Goal: Answer question/provide support

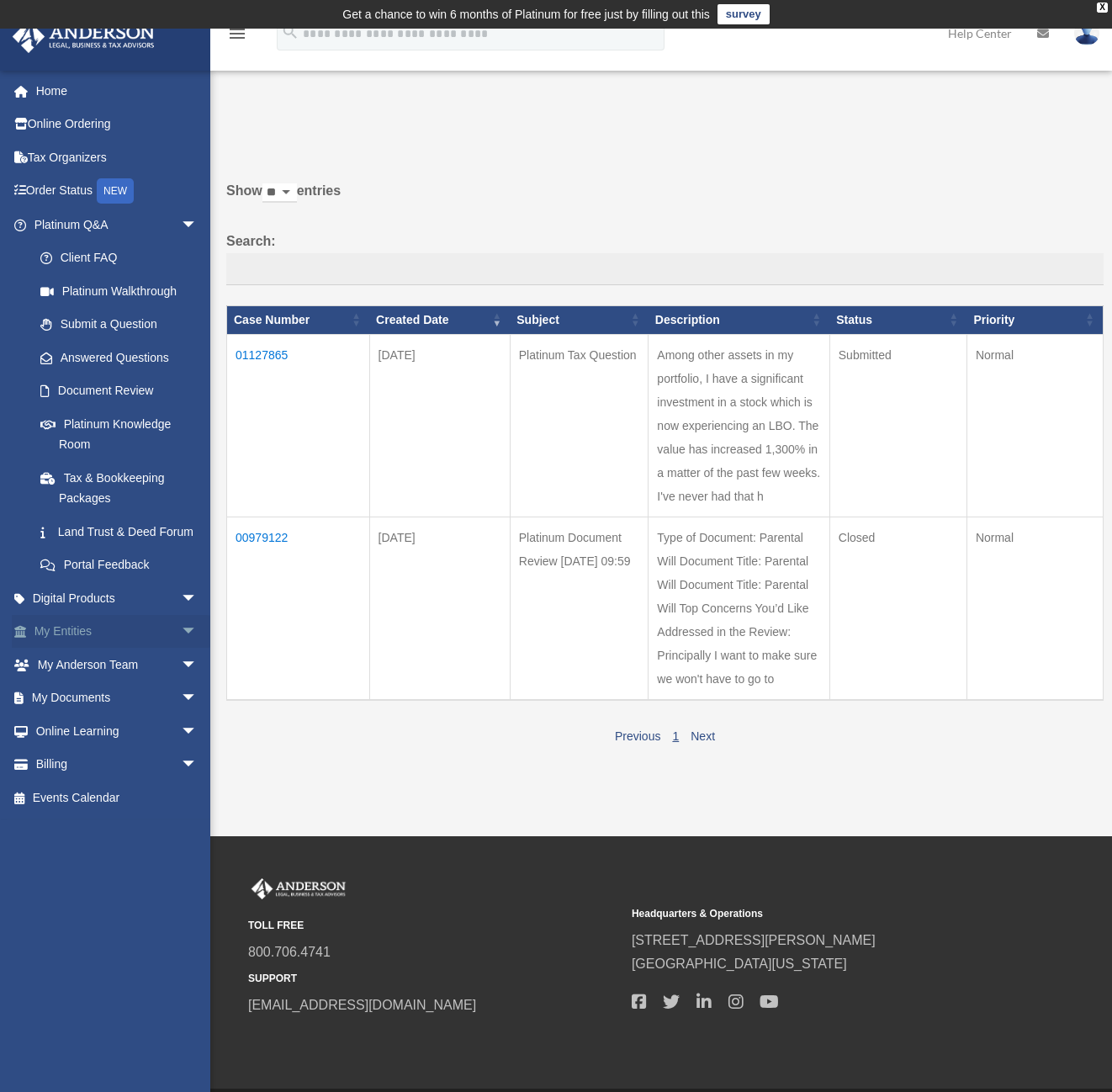
click at [70, 646] on link "My Entities arrow_drop_down" at bounding box center [116, 631] width 211 height 33
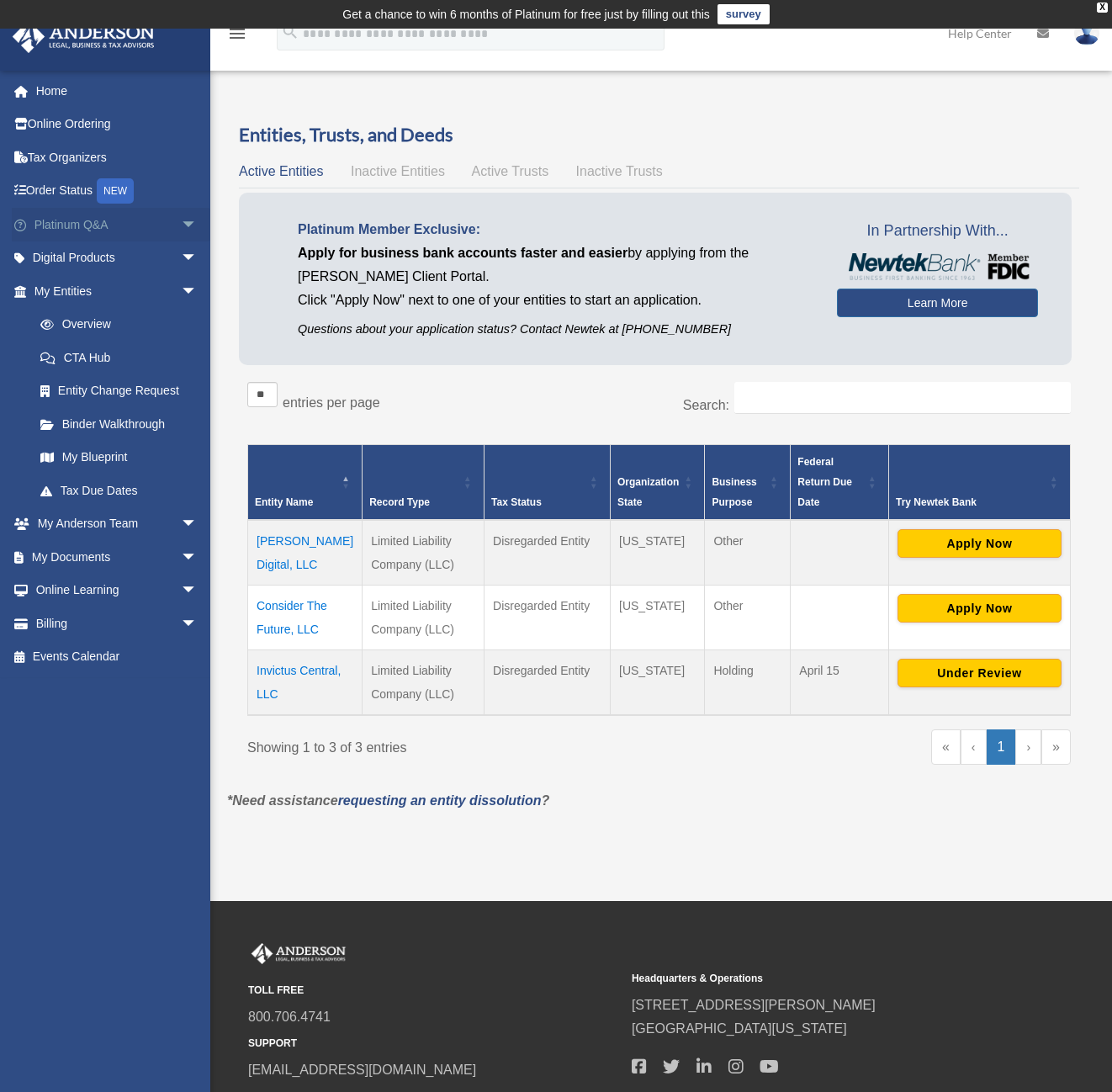
click at [84, 221] on link "Platinum Q&A arrow_drop_down" at bounding box center [116, 224] width 211 height 33
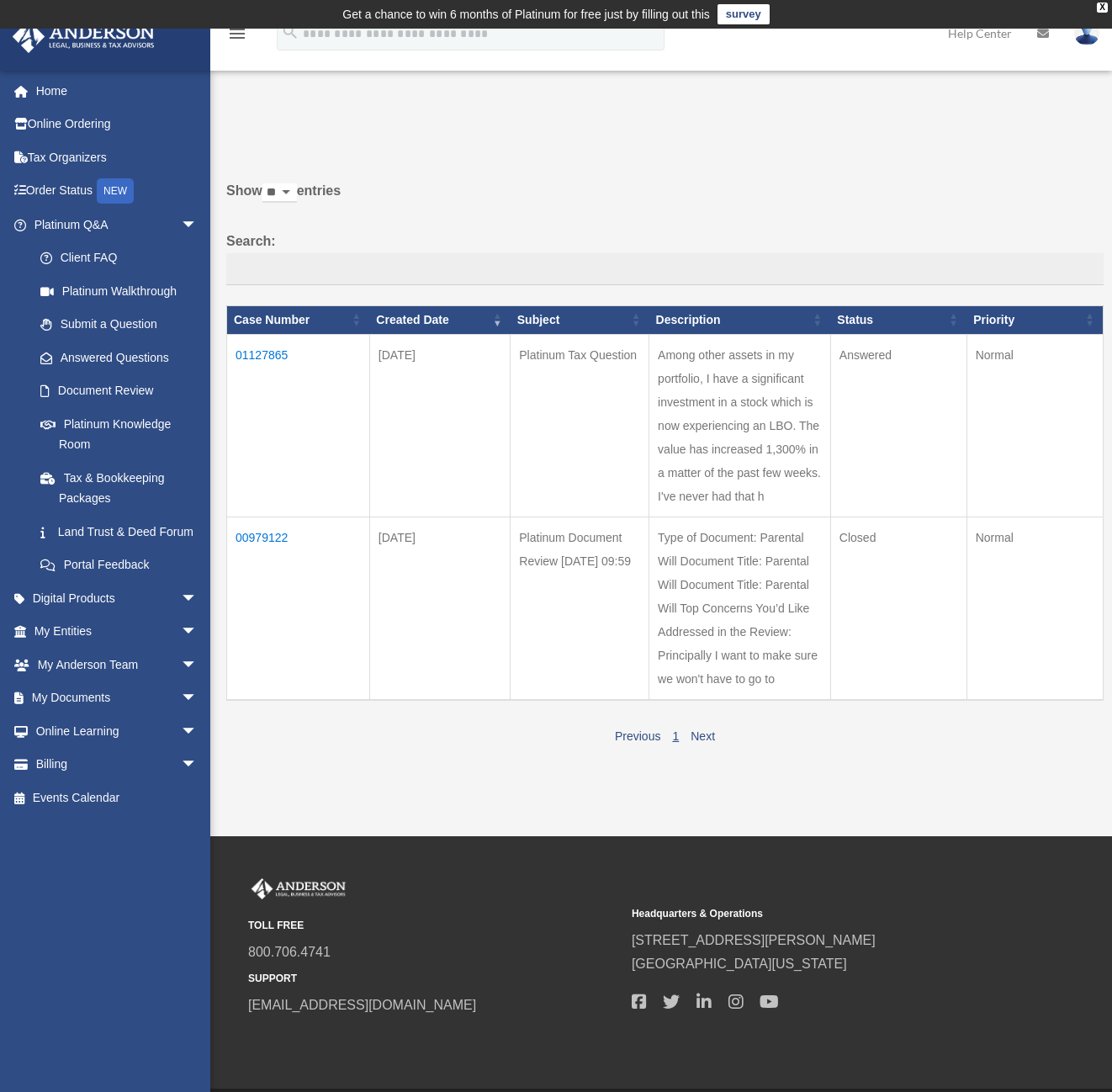
click at [275, 366] on td "01127865" at bounding box center [299, 424] width 143 height 182
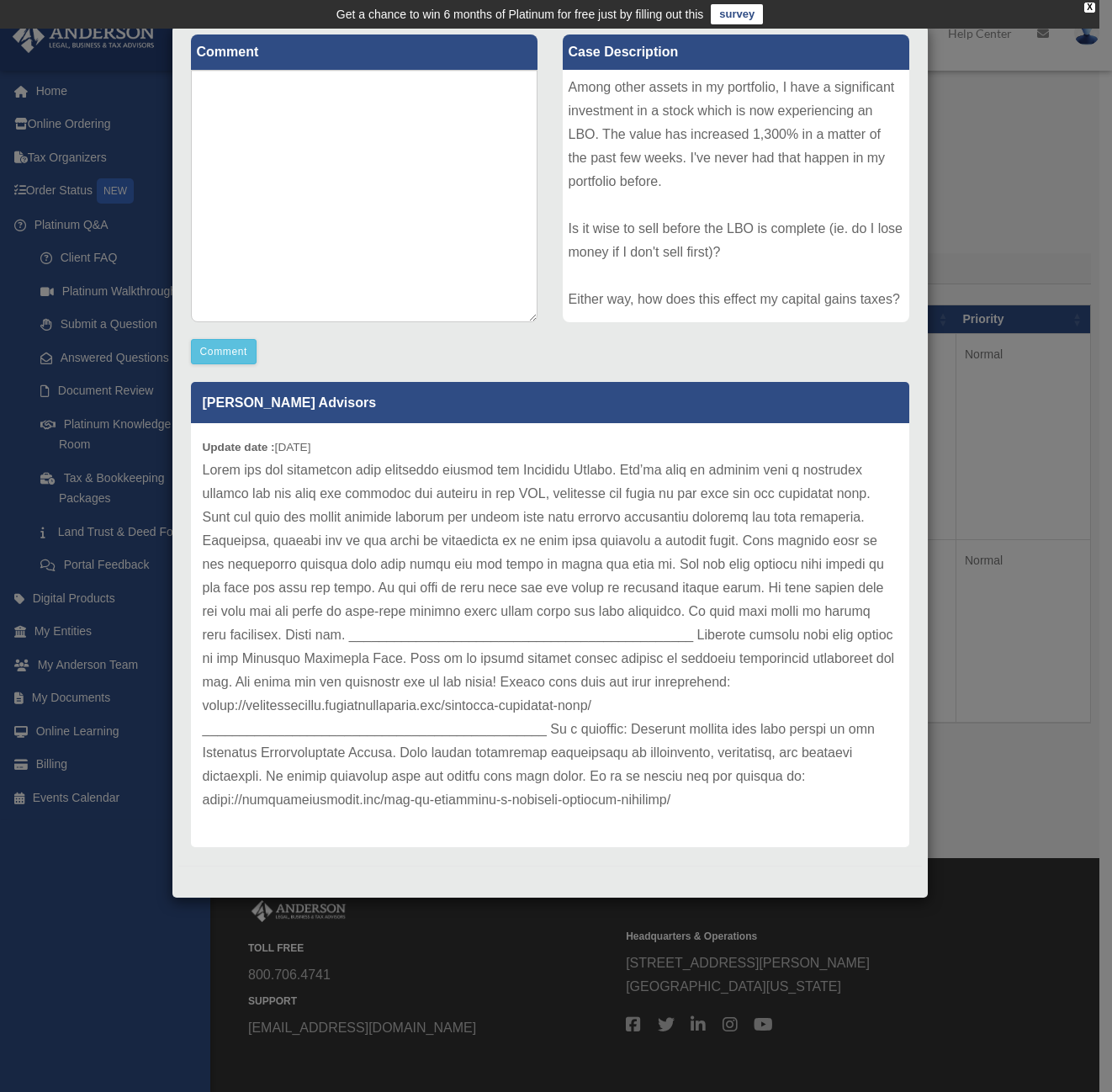
scroll to position [29, 0]
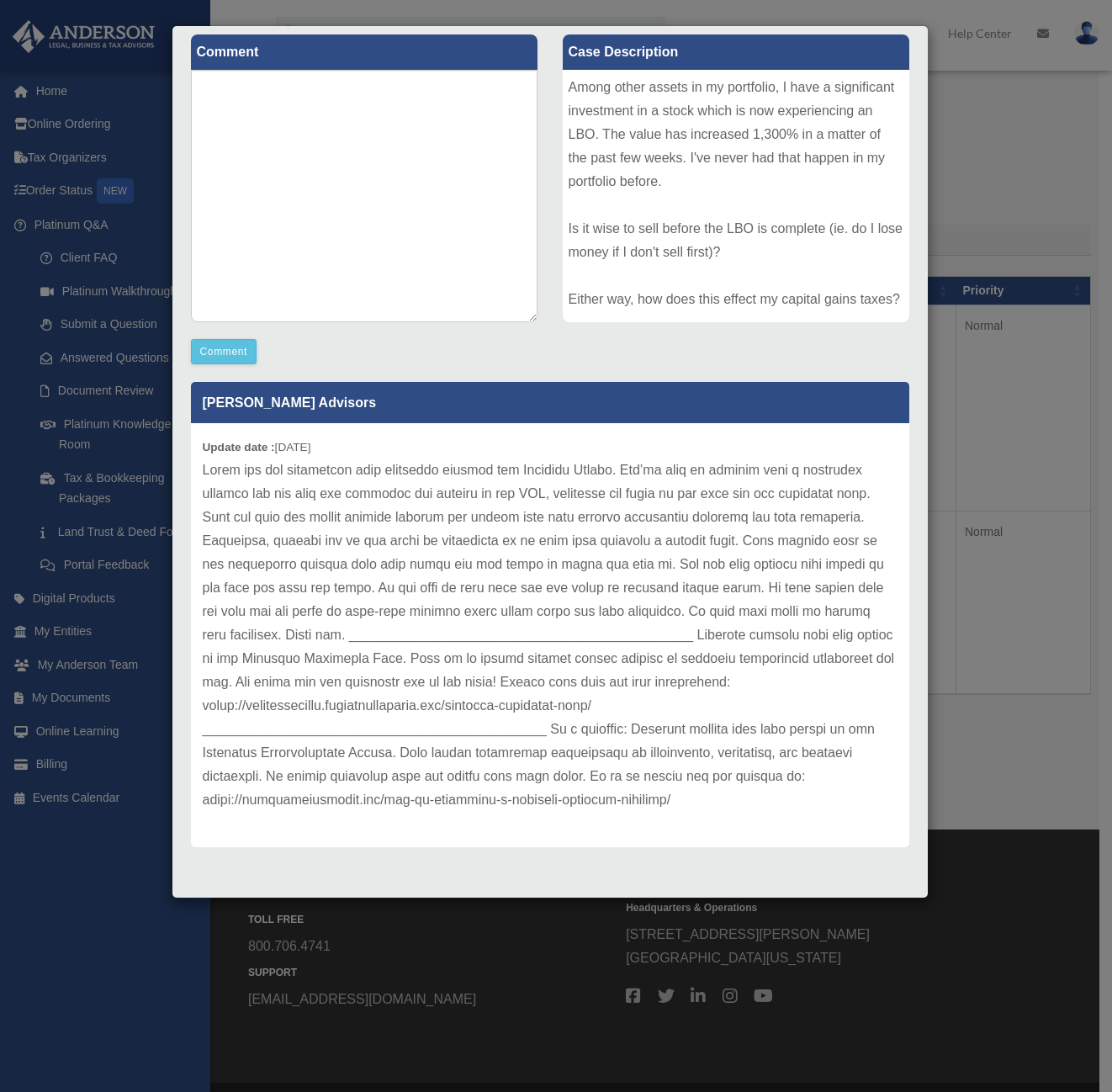
click at [1078, 496] on div "Case Detail × Platinum Tax Question Case Number 01127865 Created Date September…" at bounding box center [556, 546] width 1112 height 1092
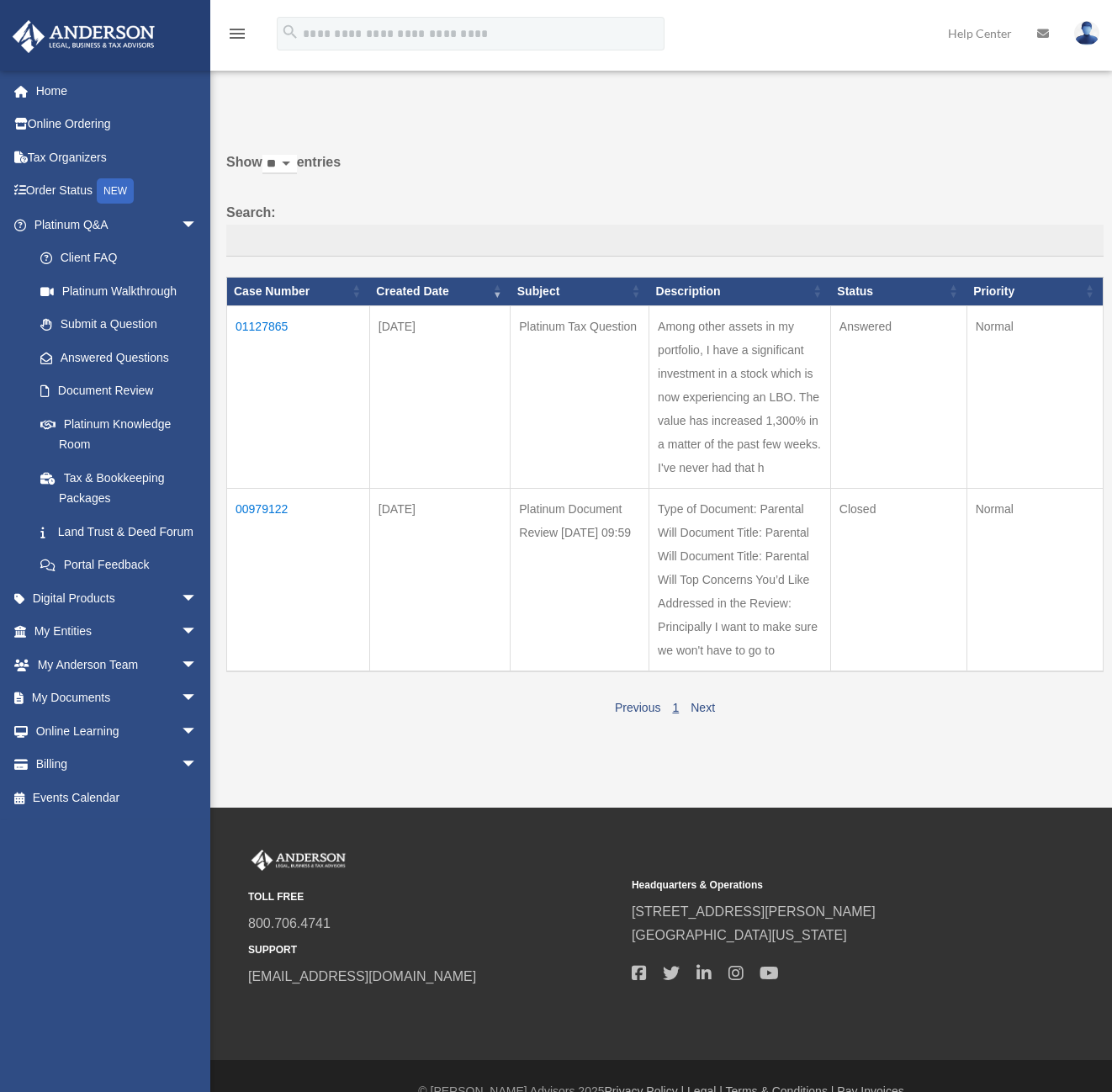
scroll to position [0, 0]
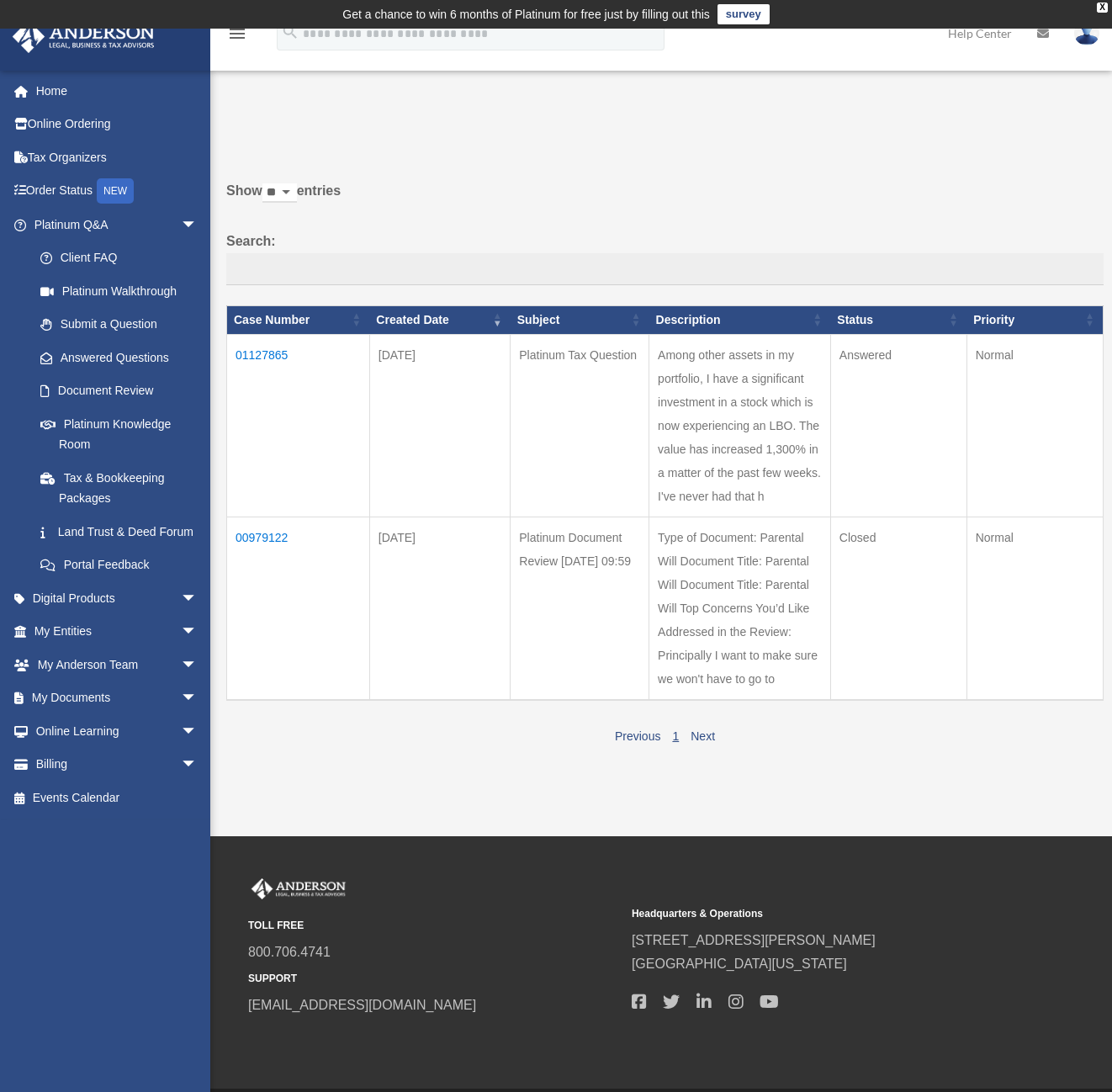
click at [1091, 38] on img at bounding box center [1087, 33] width 25 height 25
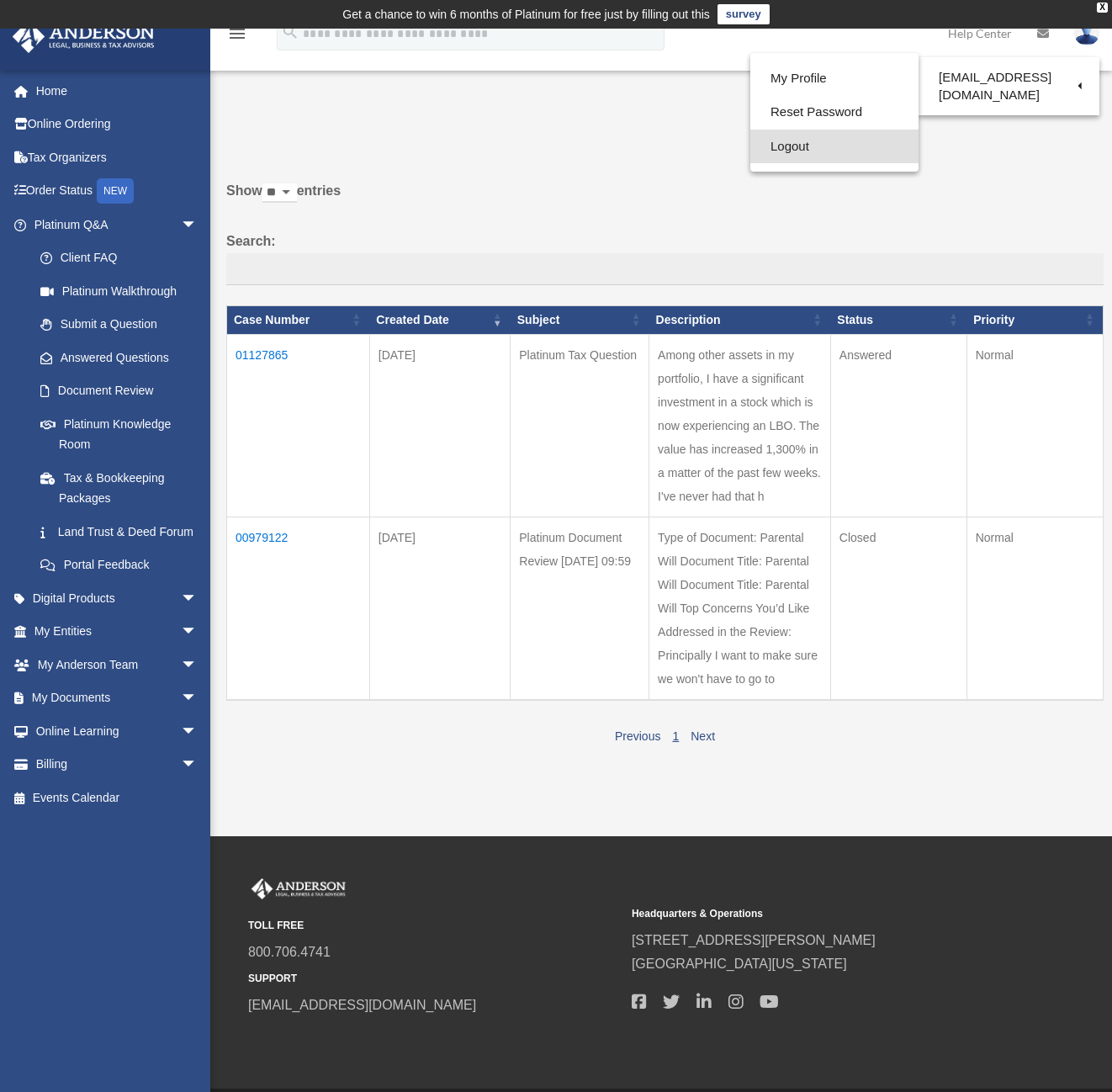
click at [762, 147] on link "Logout" at bounding box center [834, 147] width 168 height 34
